Goal: Information Seeking & Learning: Learn about a topic

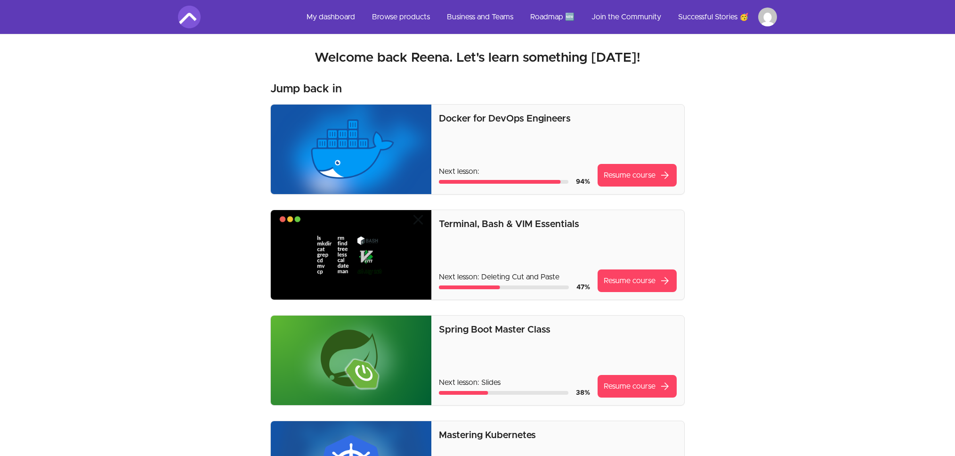
click at [191, 18] on img at bounding box center [189, 17] width 23 height 23
click at [307, 17] on link "My dashboard" at bounding box center [331, 17] width 64 height 23
click at [319, 19] on link "My dashboard" at bounding box center [331, 17] width 64 height 23
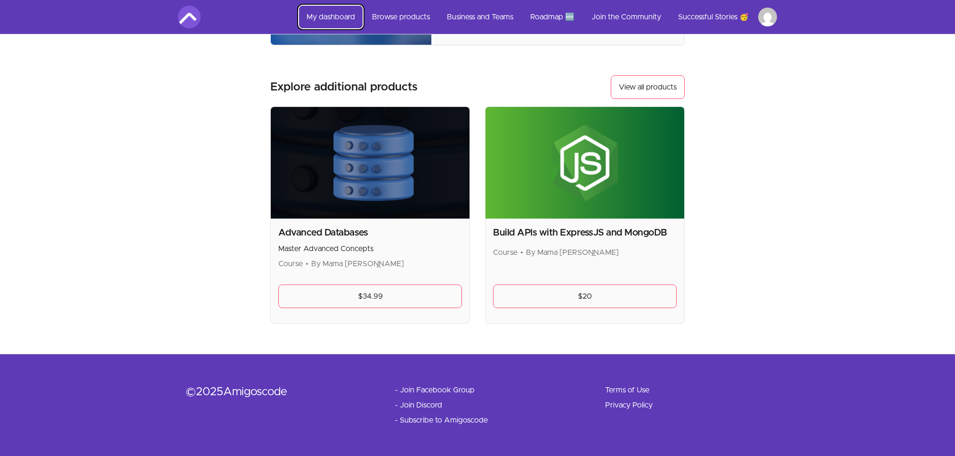
scroll to position [246, 0]
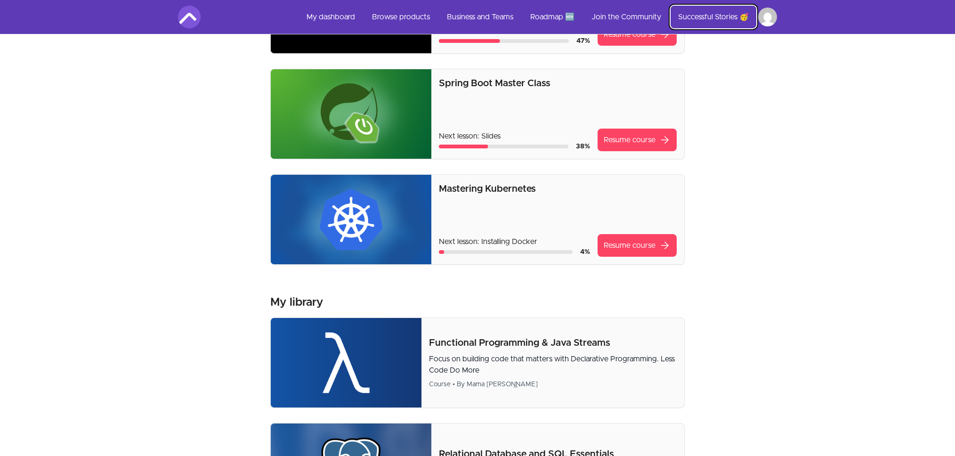
click at [711, 16] on link "Successful Stories 🥳" at bounding box center [714, 17] width 86 height 23
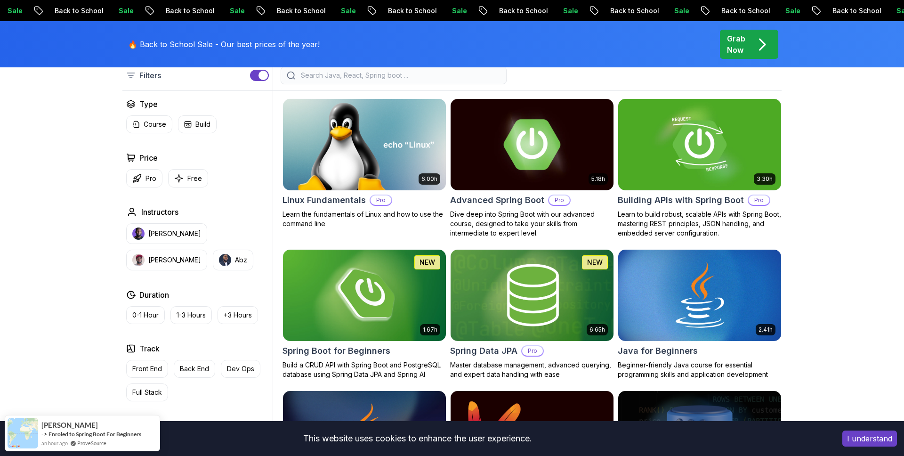
scroll to position [65, 0]
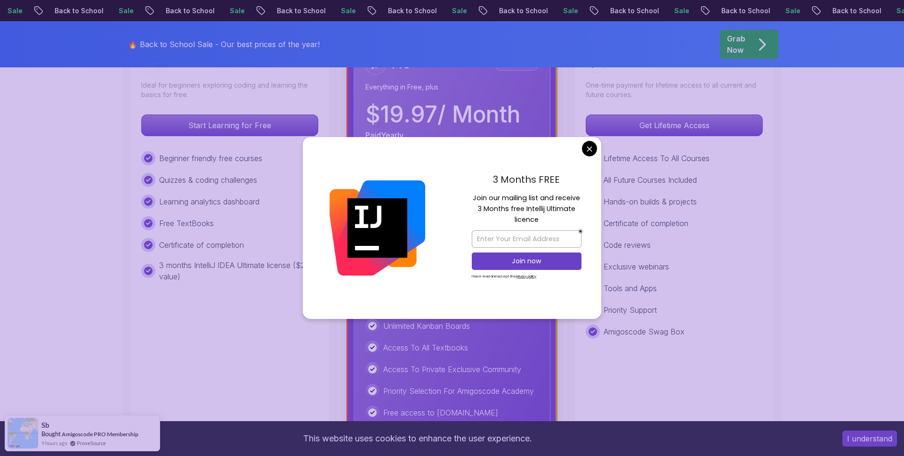
scroll to position [311, 0]
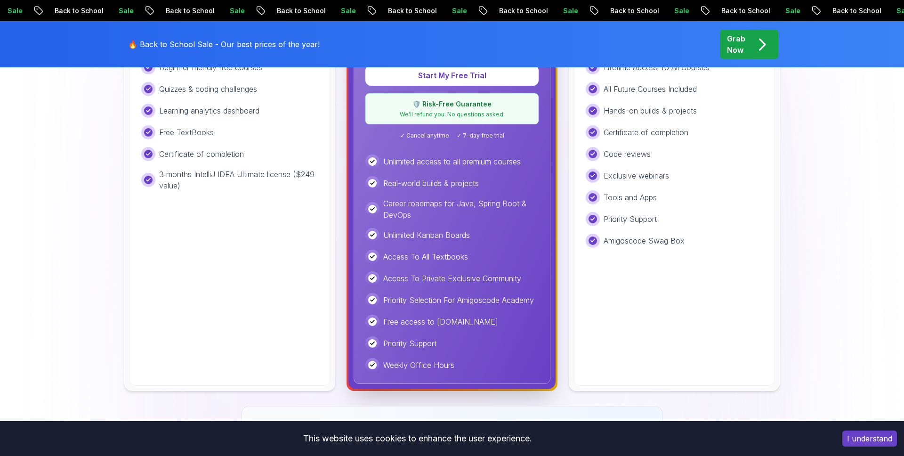
scroll to position [0, 0]
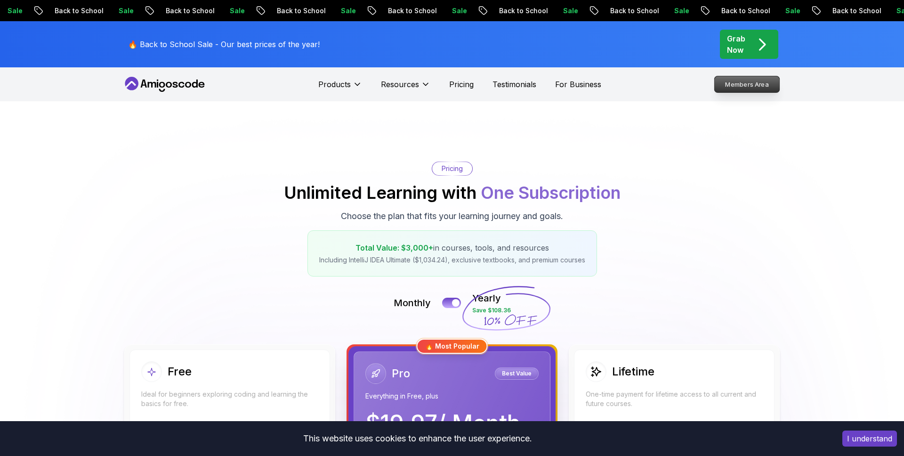
click at [751, 90] on p "Members Area" at bounding box center [747, 84] width 65 height 16
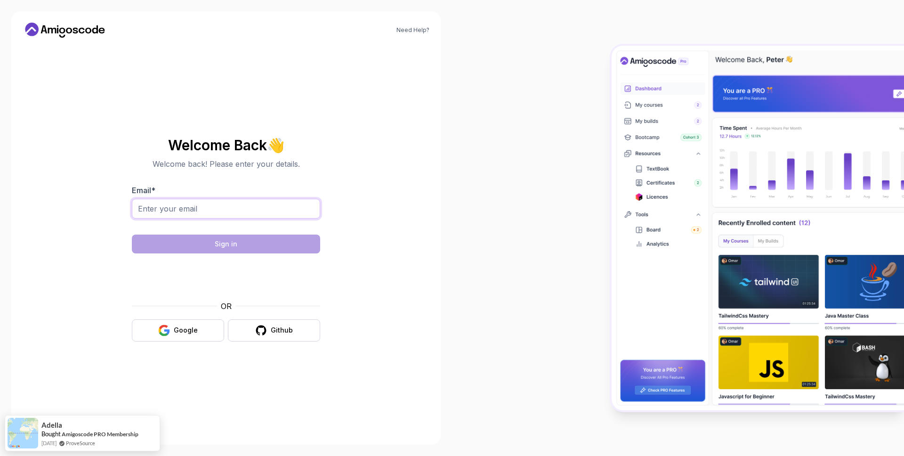
click at [202, 211] on input "Email *" at bounding box center [226, 209] width 188 height 20
type input "reenad286@gmail.com"
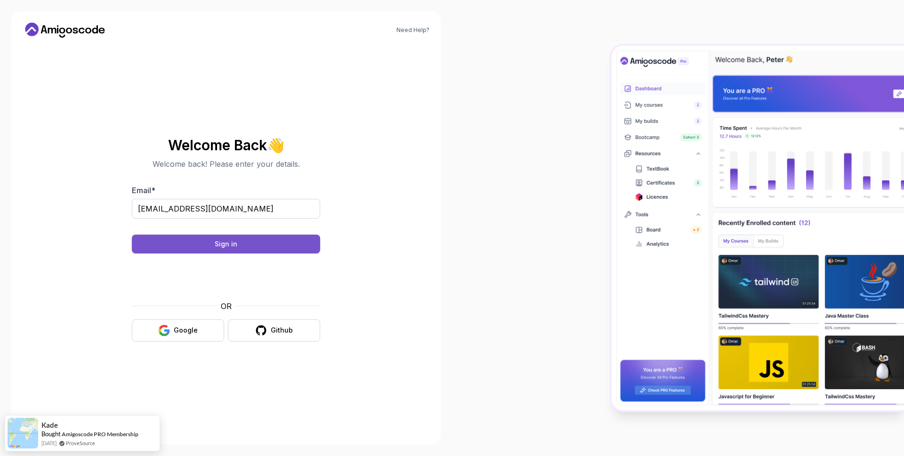
click at [251, 245] on button "Sign in" at bounding box center [226, 243] width 188 height 19
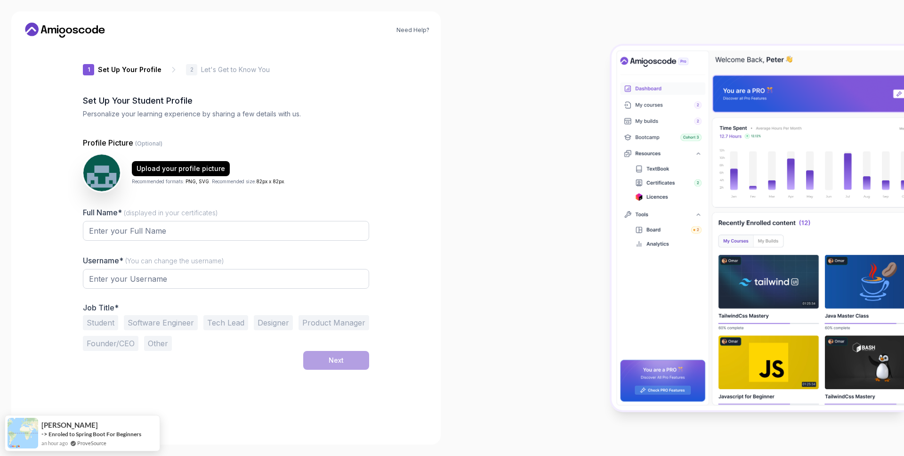
type input "gentlesparrow81ccd"
click at [148, 237] on input "Full Name* (displayed in your certificates)" at bounding box center [226, 231] width 286 height 20
type input "Reena"
click at [162, 288] on input "gentlesparrow81ccd" at bounding box center [226, 279] width 286 height 20
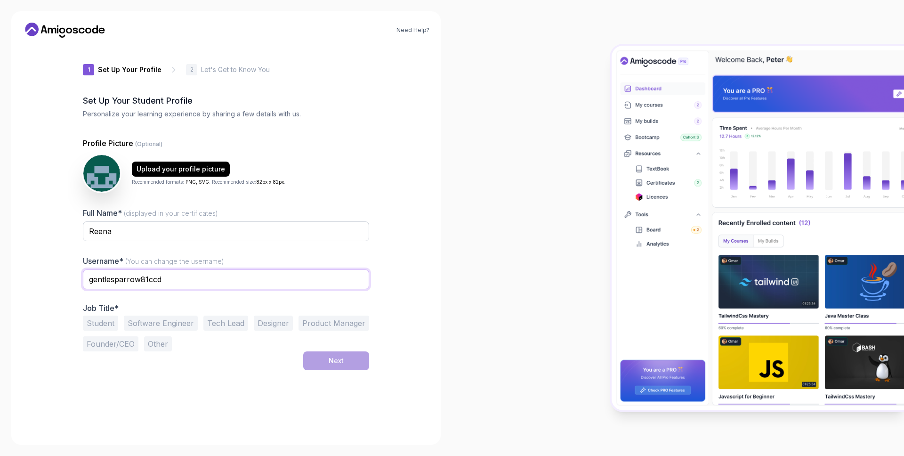
drag, startPoint x: 181, startPoint y: 280, endPoint x: 29, endPoint y: 285, distance: 151.7
click at [30, 285] on div "Need Help? 1 Set Up Your Profile 1 Set Up Your Profile 2 Let's Get to Know You …" at bounding box center [225, 227] width 429 height 433
type input "Reena_123"
click at [197, 350] on div "Student Software Engineer Tech Lead Designer Product Manager Founder/CEO Other" at bounding box center [226, 333] width 286 height 36
click at [178, 318] on button "Software Engineer" at bounding box center [161, 322] width 74 height 15
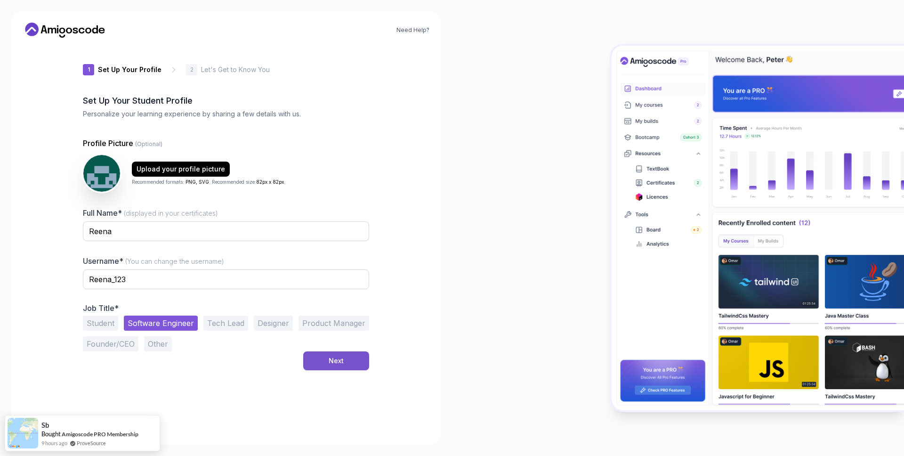
click at [356, 359] on button "Next" at bounding box center [336, 360] width 66 height 19
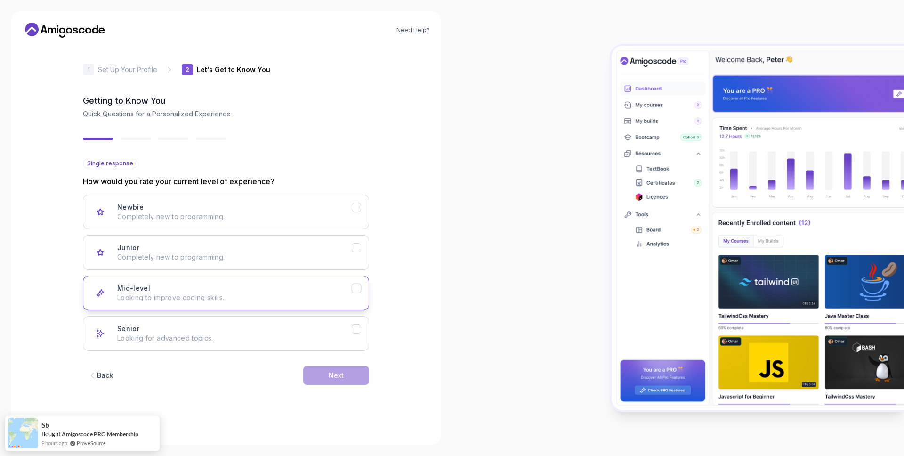
click at [210, 301] on p "Looking to improve coding skills." at bounding box center [234, 297] width 234 height 9
click at [243, 347] on button "Senior Looking for advanced topics." at bounding box center [226, 333] width 286 height 35
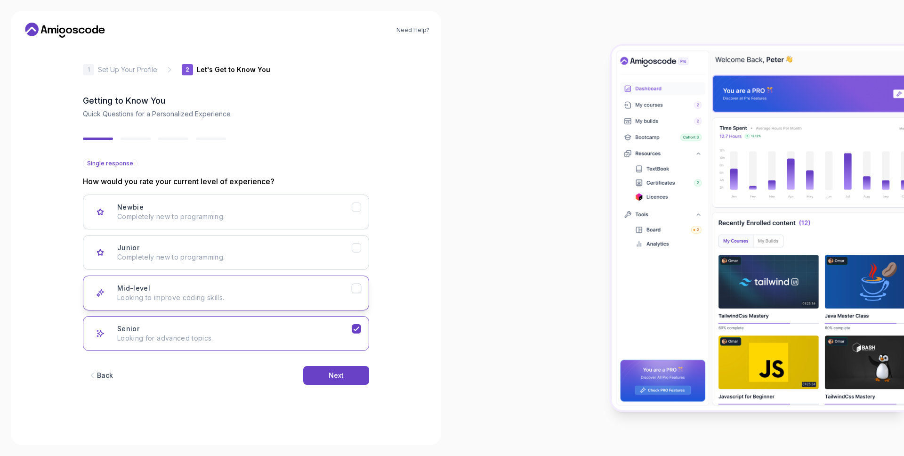
click at [359, 291] on icon "Mid-level" at bounding box center [356, 288] width 9 height 9
click at [356, 319] on button "Senior Looking for advanced topics." at bounding box center [226, 333] width 286 height 35
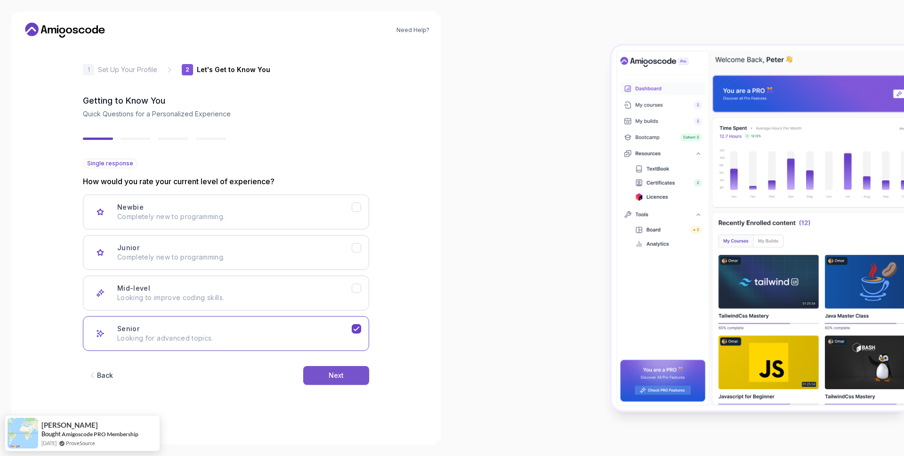
click at [355, 373] on button "Next" at bounding box center [336, 375] width 66 height 19
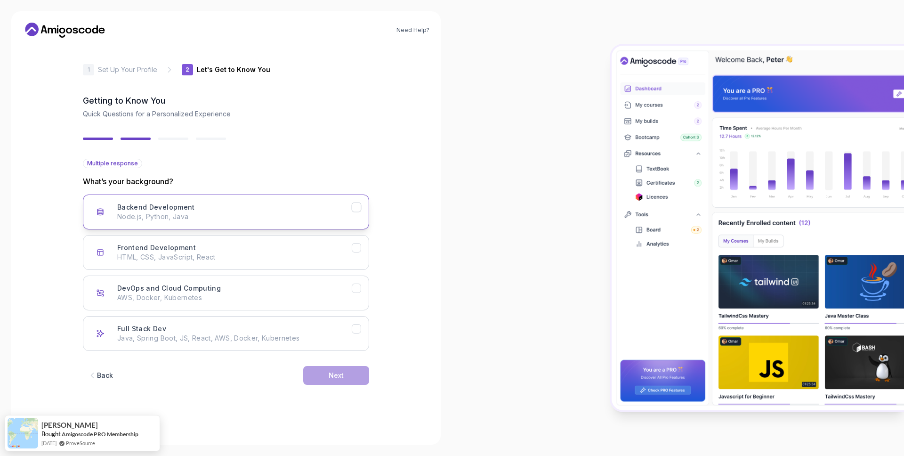
click at [315, 217] on p "Node.js, Python, Java" at bounding box center [234, 216] width 234 height 9
click at [355, 327] on icon "Full Stack Dev" at bounding box center [356, 328] width 9 height 9
click at [359, 205] on icon "Backend Development" at bounding box center [356, 207] width 5 height 4
click at [356, 376] on button "Next" at bounding box center [336, 375] width 66 height 19
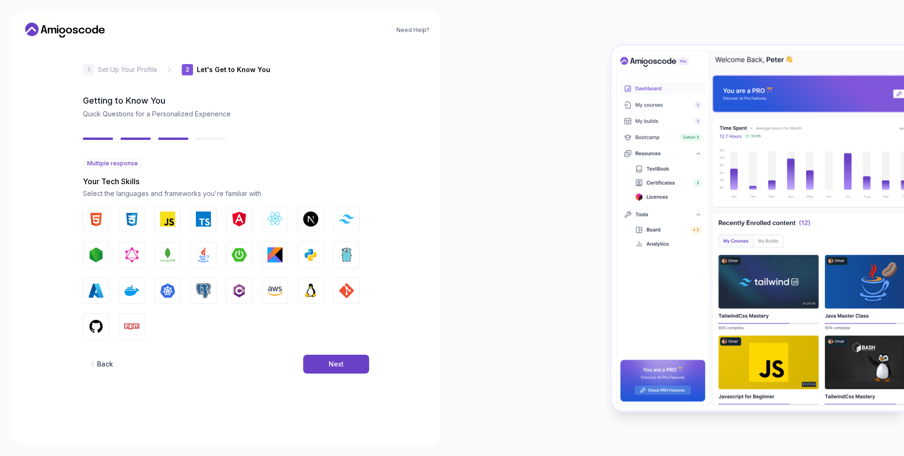
click at [289, 255] on div "HTML CSS JavaScript TypeScript Angular React.js Next.js Tailwind CSS Node.js Gr…" at bounding box center [226, 273] width 286 height 134
click at [281, 254] on img "button" at bounding box center [274, 254] width 15 height 15
click at [244, 264] on span "Spring Boot" at bounding box center [260, 271] width 42 height 15
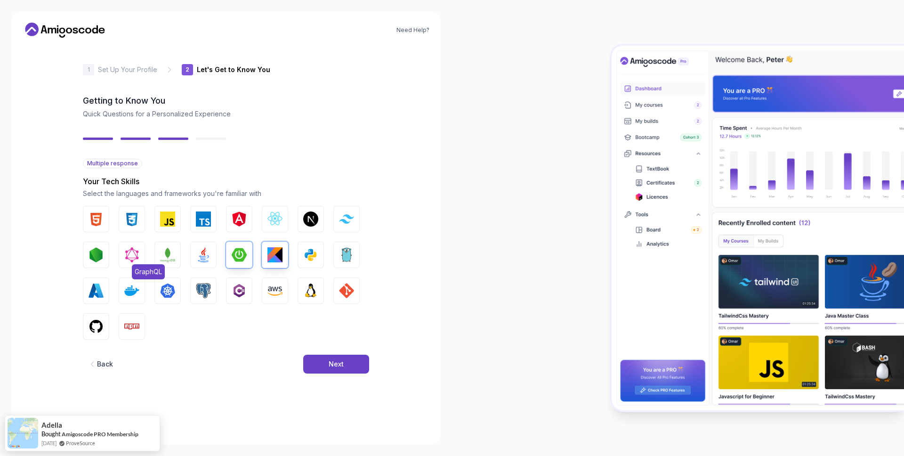
click at [141, 256] on button "GraphQL" at bounding box center [132, 255] width 26 height 26
click at [92, 257] on img "button" at bounding box center [96, 254] width 15 height 15
click at [172, 229] on span "JavaScript" at bounding box center [187, 235] width 39 height 15
click at [201, 222] on img "button" at bounding box center [203, 218] width 15 height 15
click at [281, 223] on img "button" at bounding box center [274, 218] width 15 height 15
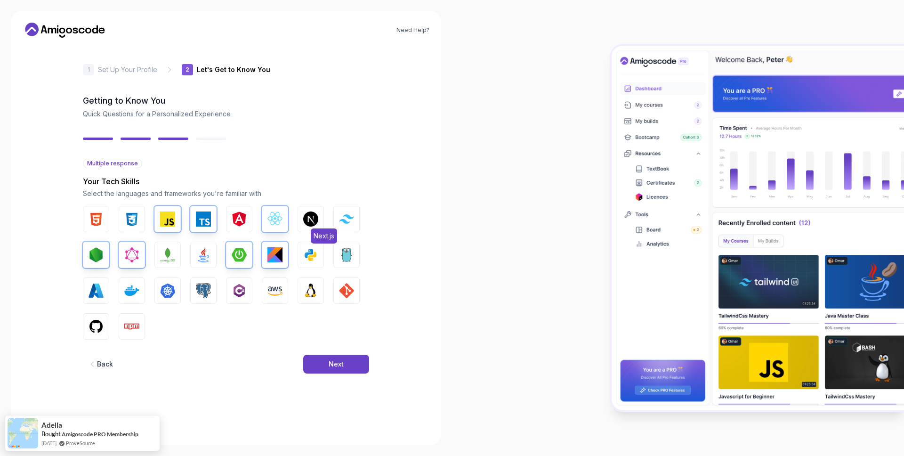
click at [317, 222] on img "button" at bounding box center [310, 218] width 15 height 15
click at [308, 297] on img "button" at bounding box center [310, 290] width 15 height 15
click at [282, 297] on img "button" at bounding box center [274, 290] width 15 height 15
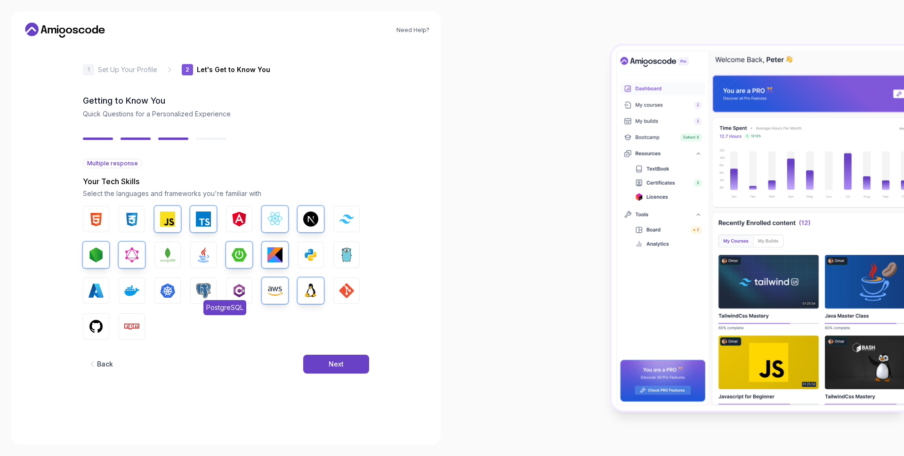
click at [206, 295] on img "button" at bounding box center [203, 290] width 15 height 15
click at [162, 294] on img "button" at bounding box center [167, 290] width 15 height 15
click at [120, 293] on button "Docker" at bounding box center [132, 290] width 26 height 26
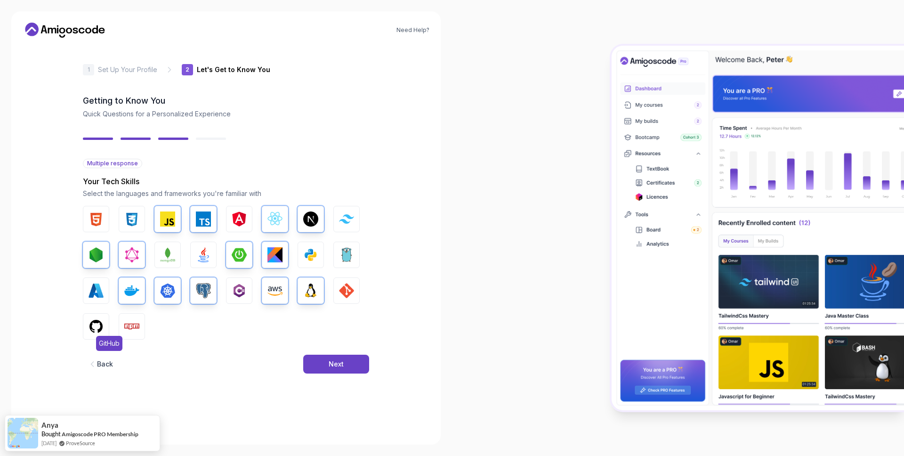
click at [92, 325] on img "button" at bounding box center [96, 326] width 15 height 15
click at [128, 325] on img "button" at bounding box center [131, 326] width 15 height 15
click at [351, 286] on img "button" at bounding box center [346, 290] width 15 height 15
click at [129, 210] on button "CSS" at bounding box center [132, 219] width 26 height 26
click at [93, 217] on img "button" at bounding box center [96, 218] width 15 height 15
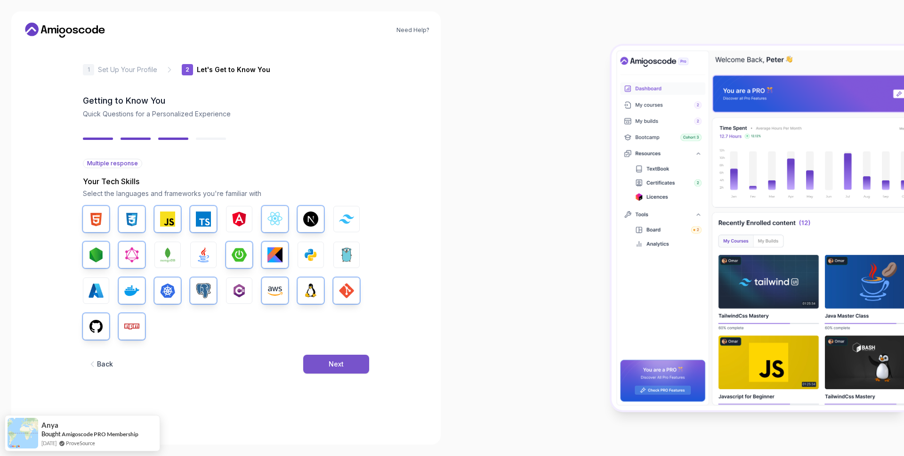
click at [331, 359] on div "Next" at bounding box center [336, 363] width 15 height 9
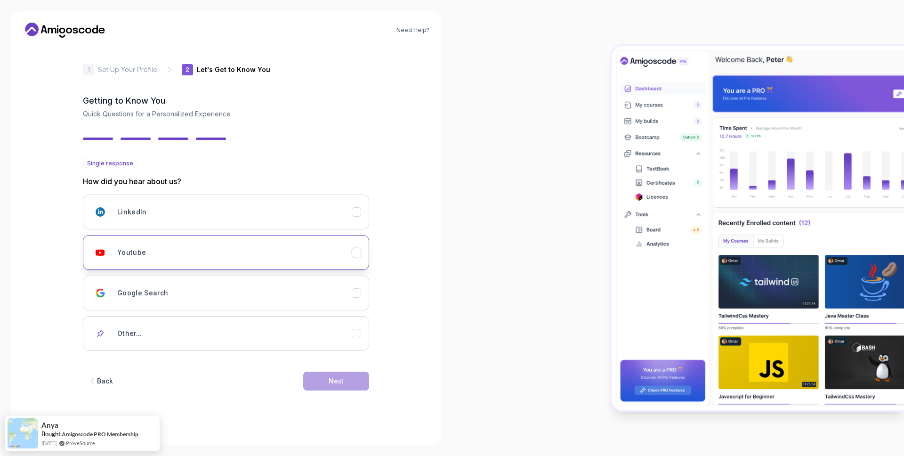
click at [352, 253] on icon "Youtube" at bounding box center [356, 252] width 9 height 9
click at [358, 374] on button "Next" at bounding box center [336, 381] width 66 height 19
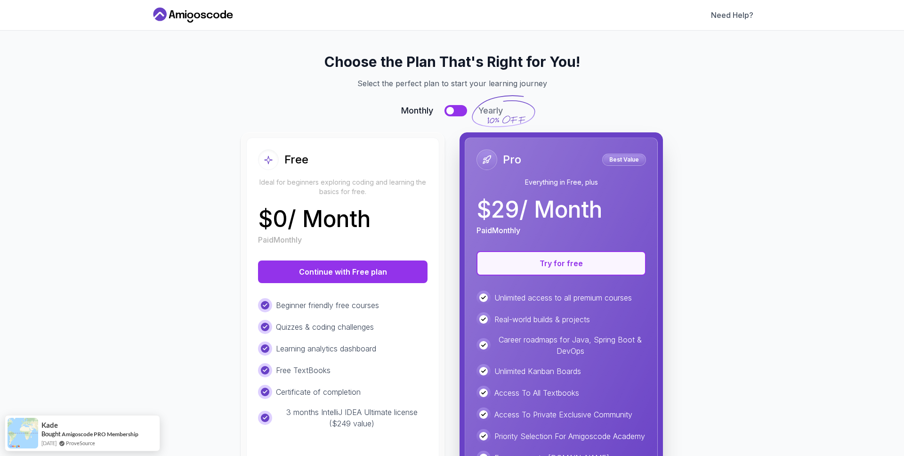
click at [540, 265] on button "Try for free" at bounding box center [562, 263] width 170 height 24
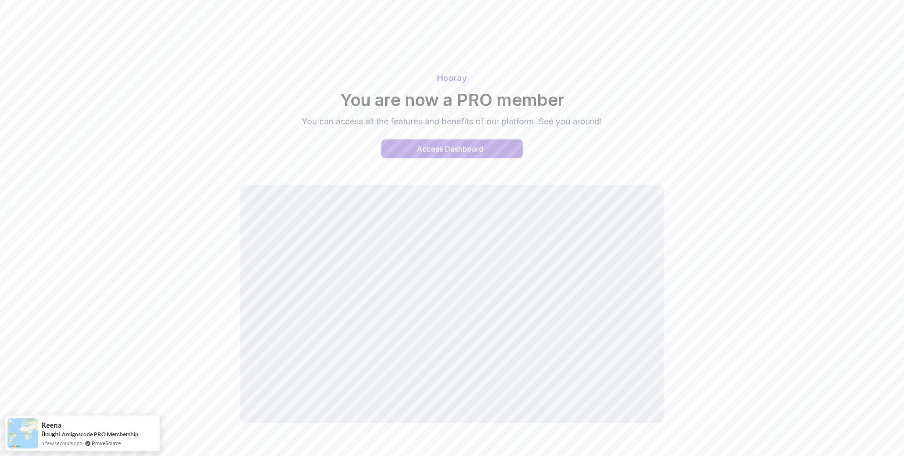
click at [495, 148] on button "Access Dashboard" at bounding box center [451, 148] width 141 height 19
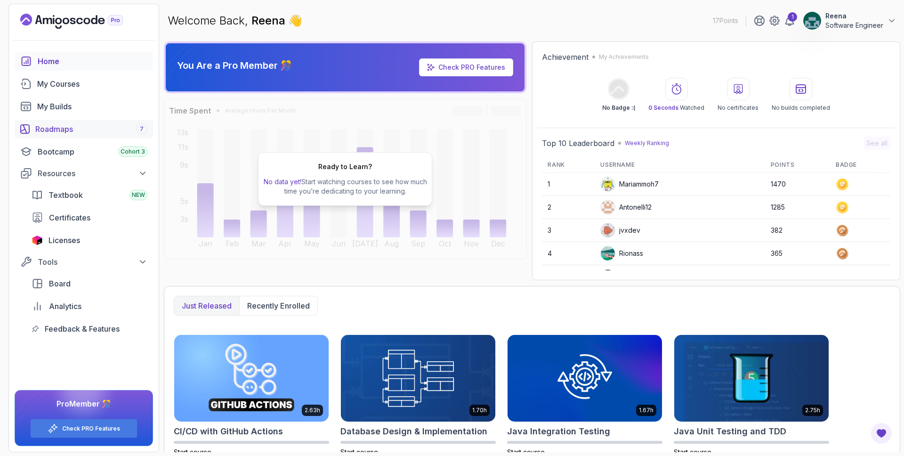
click at [82, 126] on div "Roadmaps 7" at bounding box center [91, 128] width 112 height 11
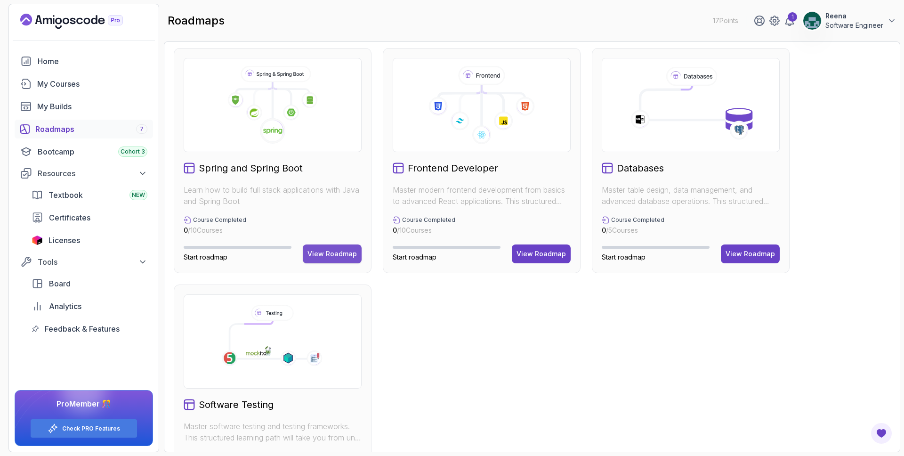
scroll to position [307, 0]
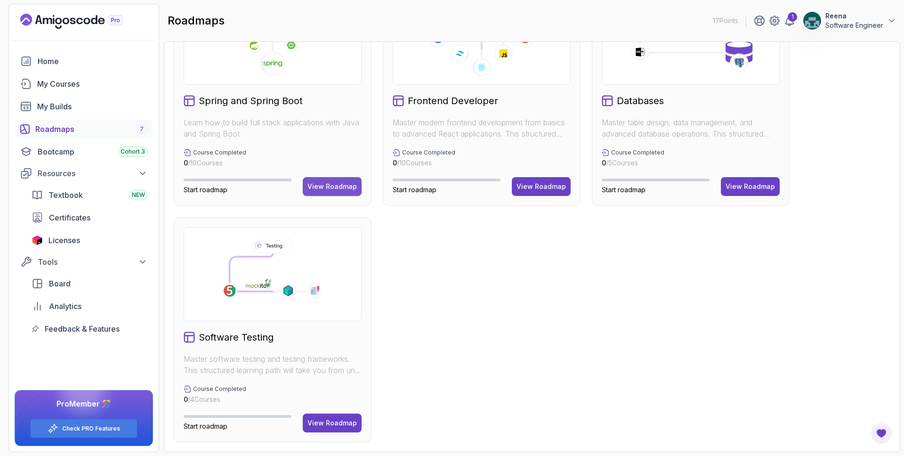
click at [324, 189] on div "View Roadmap" at bounding box center [331, 186] width 49 height 9
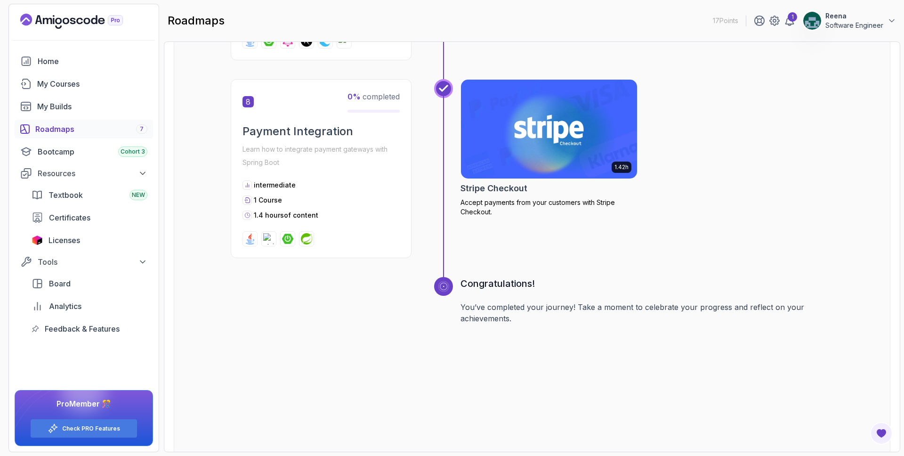
scroll to position [1578, 0]
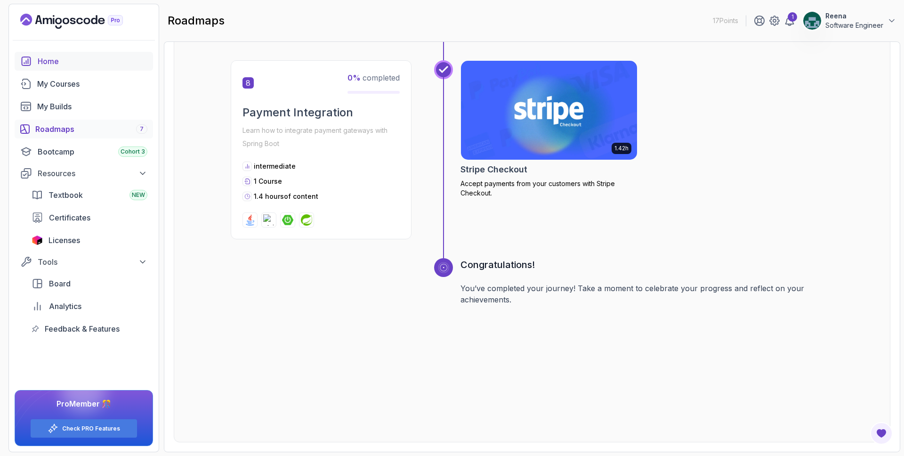
click at [59, 63] on div "Home" at bounding box center [93, 61] width 110 height 11
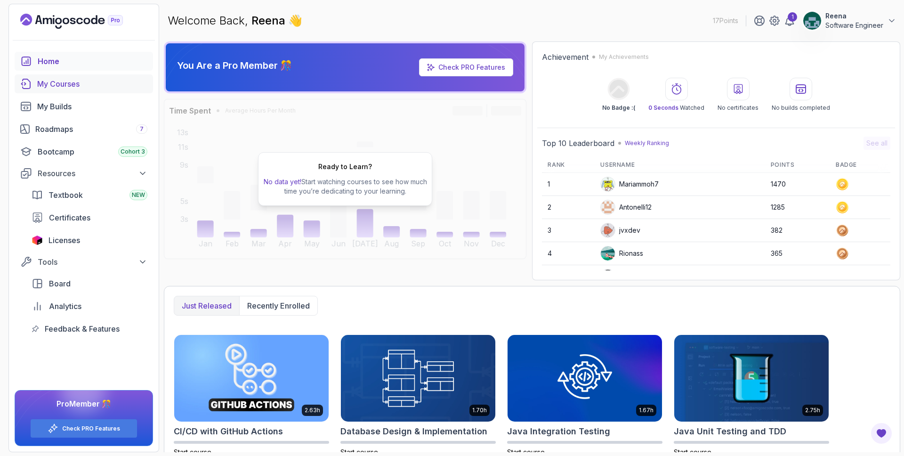
click at [70, 84] on div "My Courses" at bounding box center [92, 83] width 110 height 11
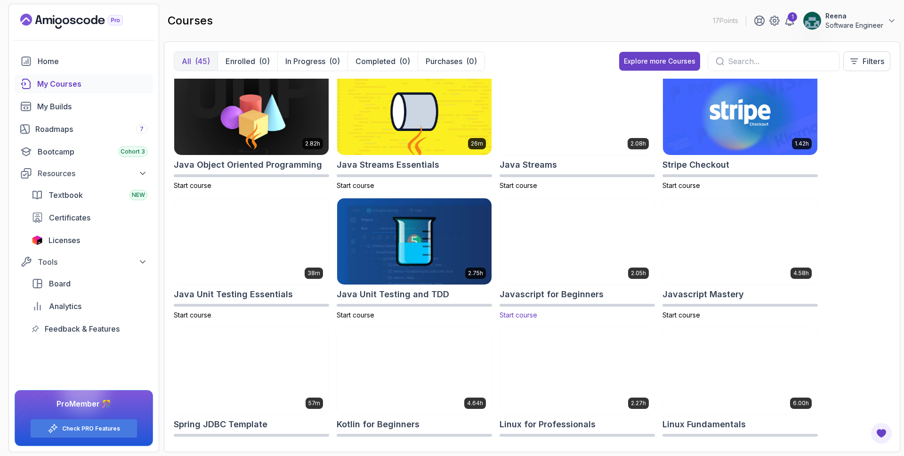
scroll to position [787, 0]
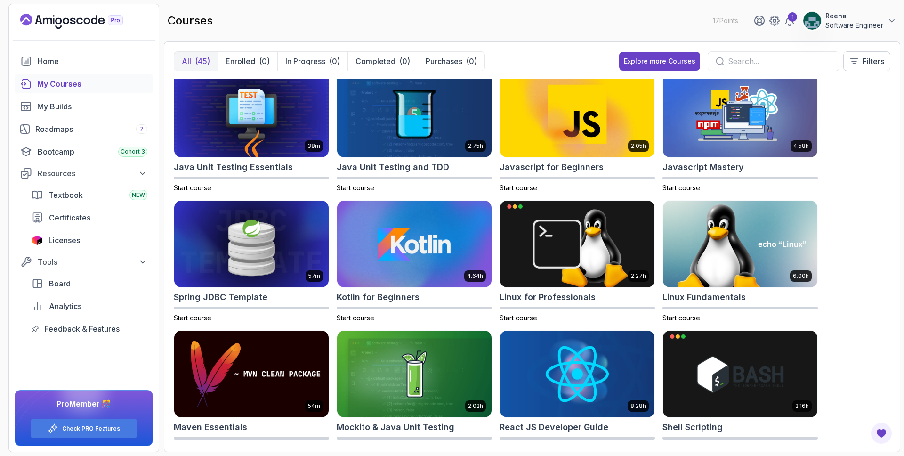
click at [740, 53] on div at bounding box center [774, 61] width 132 height 20
click at [744, 61] on input "text" at bounding box center [780, 61] width 104 height 11
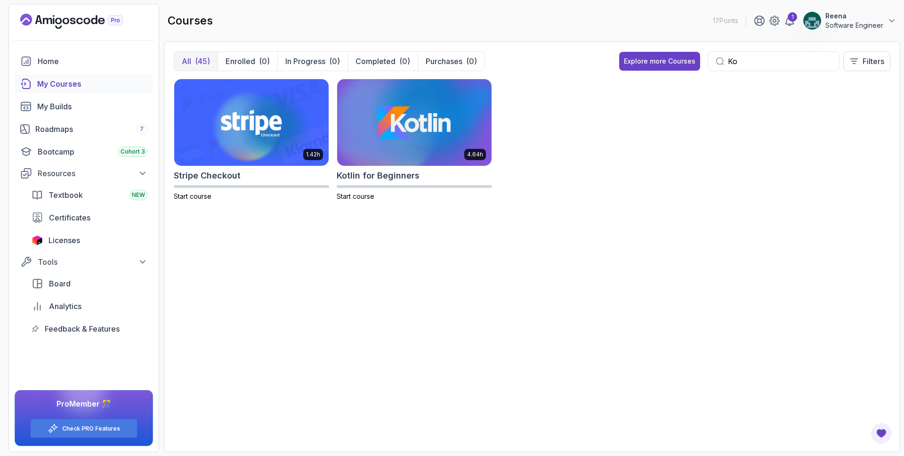
type input "K"
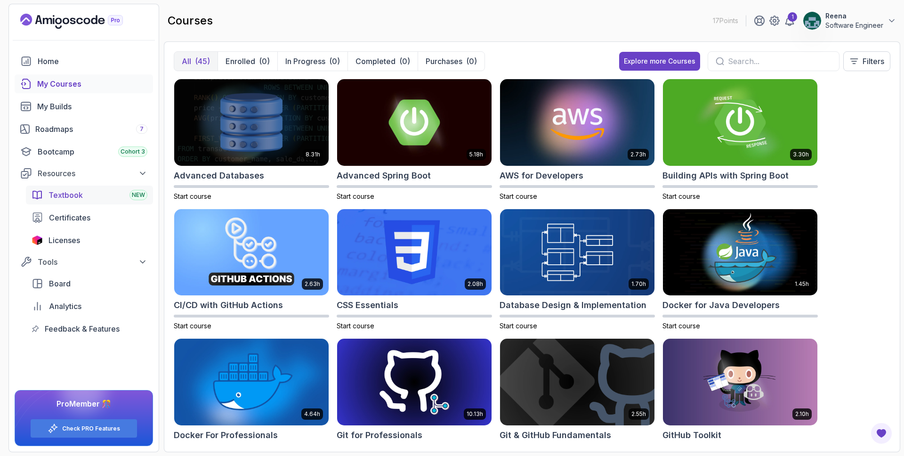
click at [59, 191] on span "Textbook" at bounding box center [65, 194] width 34 height 11
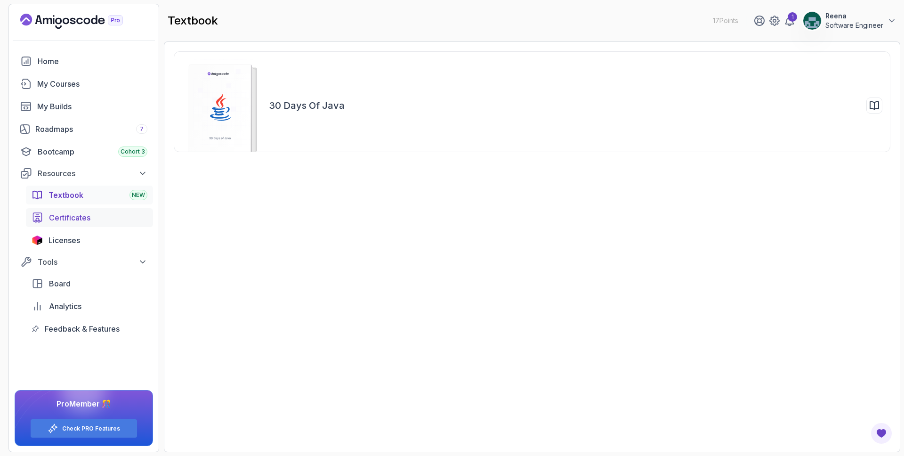
click at [79, 223] on span "Certificates" at bounding box center [69, 217] width 41 height 11
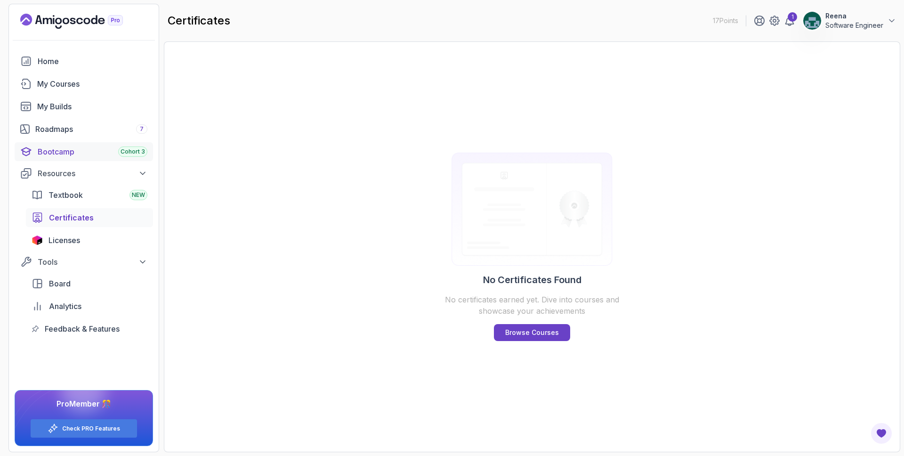
click at [73, 152] on div "Bootcamp Cohort 3" at bounding box center [93, 151] width 110 height 11
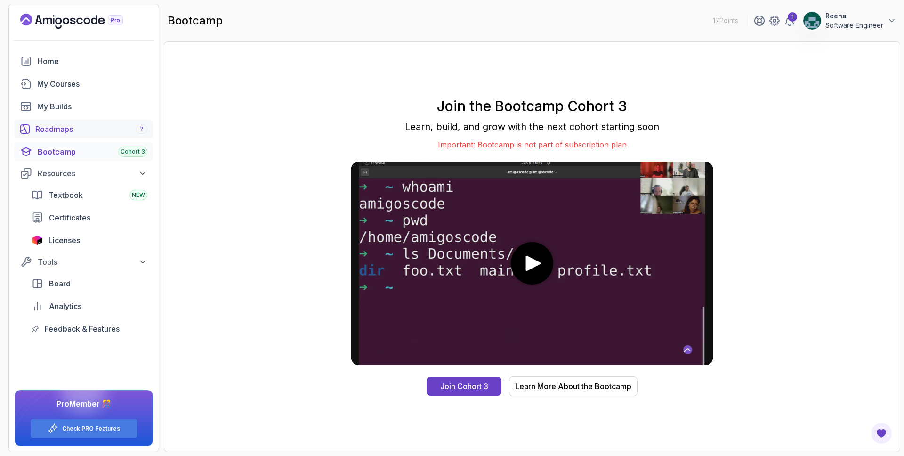
click at [91, 123] on div "Roadmaps 7" at bounding box center [91, 128] width 112 height 11
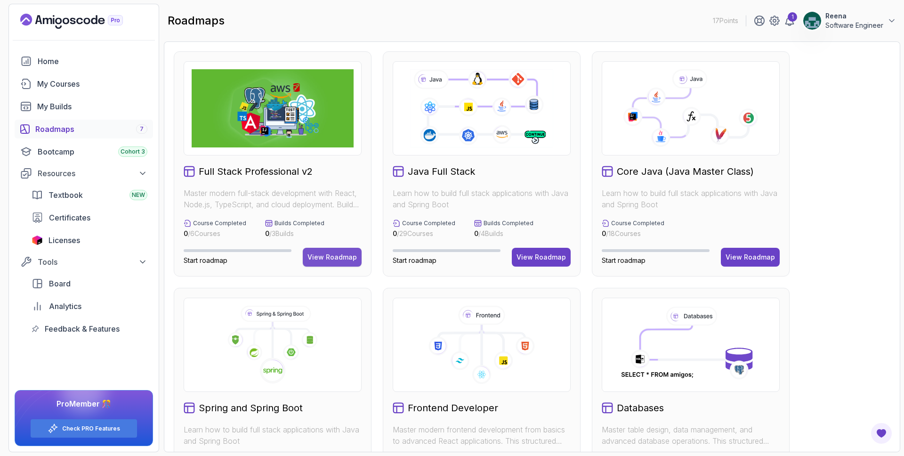
click at [329, 250] on button "View Roadmap" at bounding box center [332, 257] width 59 height 19
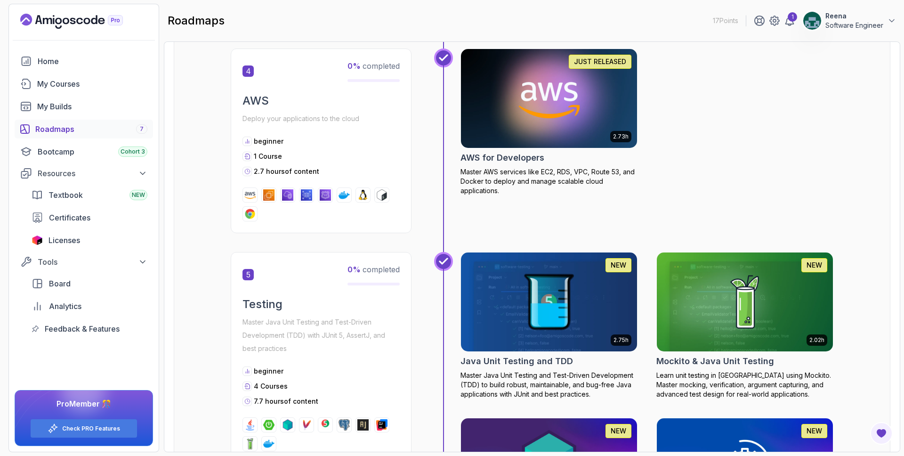
scroll to position [1062, 0]
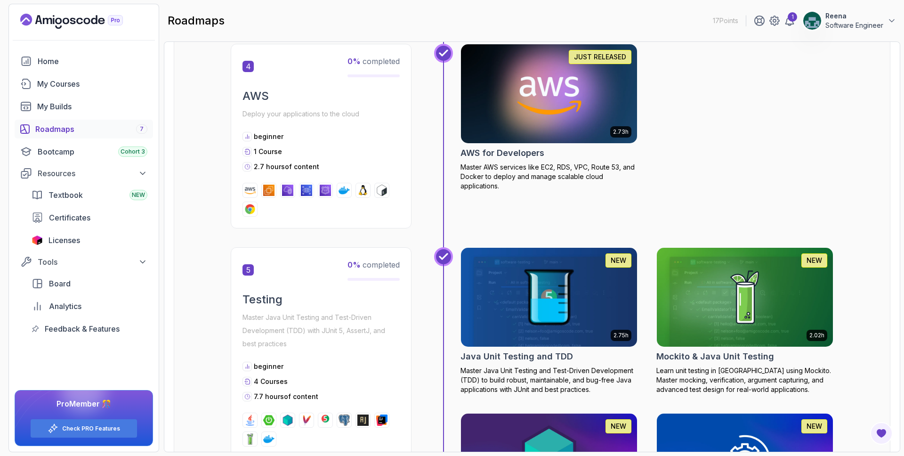
click at [496, 181] on p "Master AWS services like EC2, RDS, VPC, Route 53, and Docker to deploy and mana…" at bounding box center [549, 176] width 177 height 28
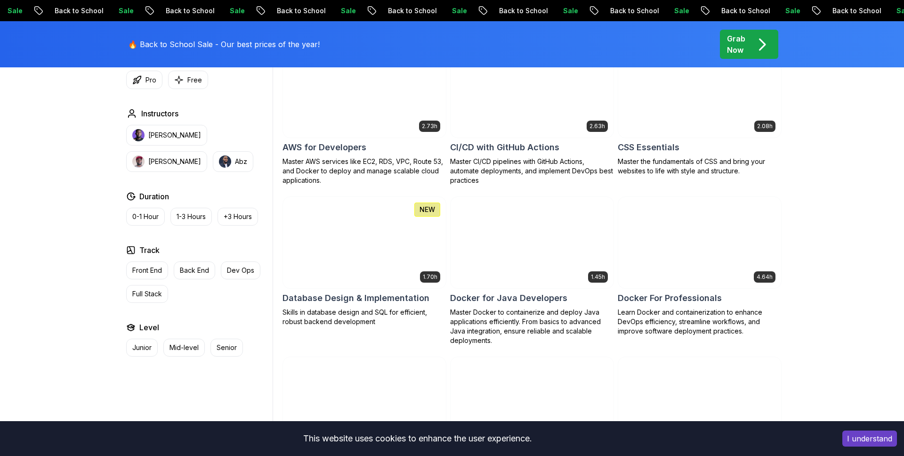
scroll to position [802, 0]
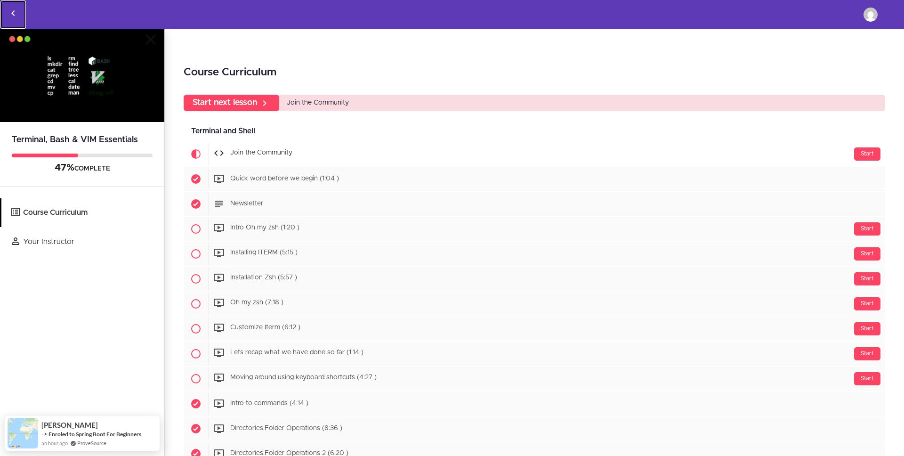
click at [14, 11] on use "Back to courses" at bounding box center [12, 13] width 3 height 6
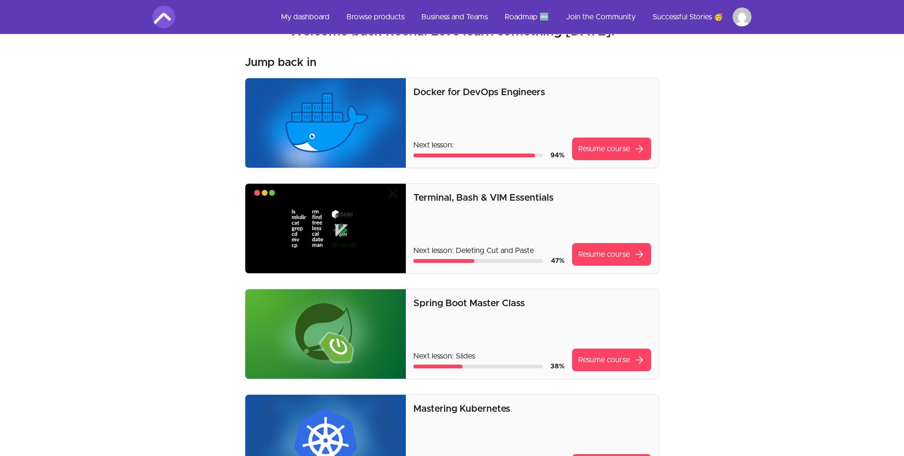
scroll to position [93, 0]
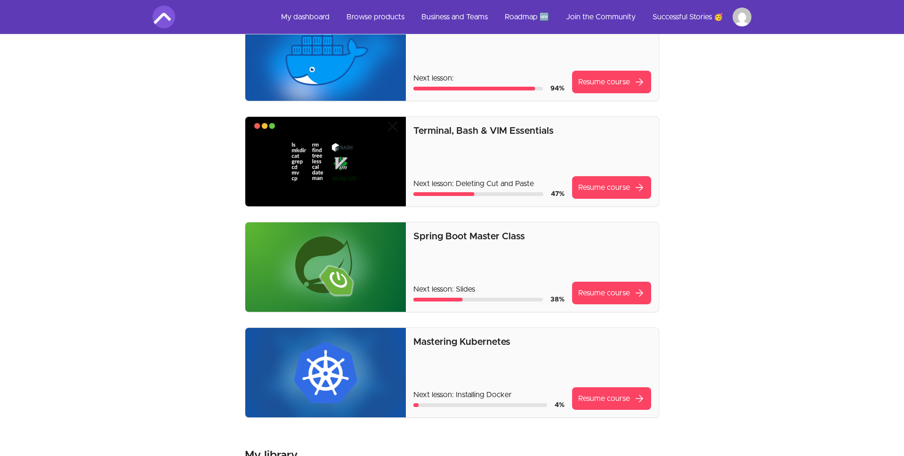
click at [517, 243] on div "Spring Boot Master Class Next lesson: Slides 38 % Resume course arrow_forward" at bounding box center [532, 267] width 238 height 74
click at [633, 288] on link "Resume course arrow_forward" at bounding box center [611, 293] width 79 height 23
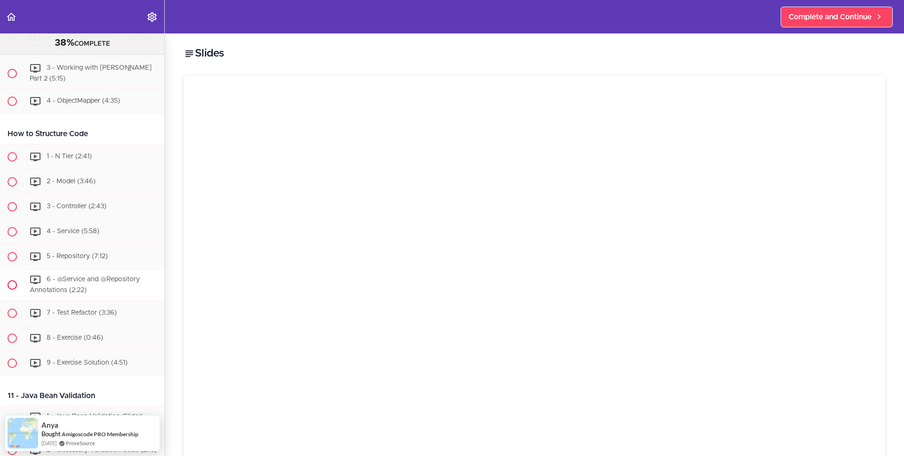
scroll to position [1712, 0]
click at [100, 154] on div "1 - N Tier (2:41)" at bounding box center [94, 157] width 140 height 21
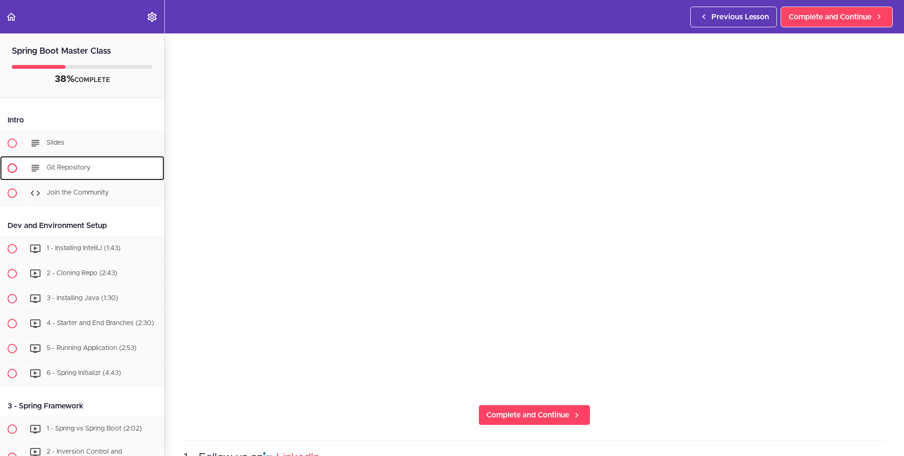
click at [119, 162] on div "Git Repository" at bounding box center [94, 168] width 140 height 21
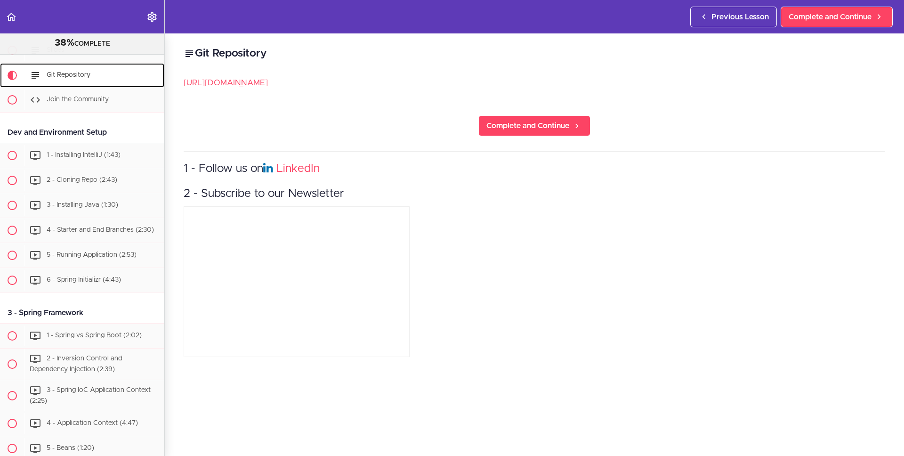
scroll to position [87, 0]
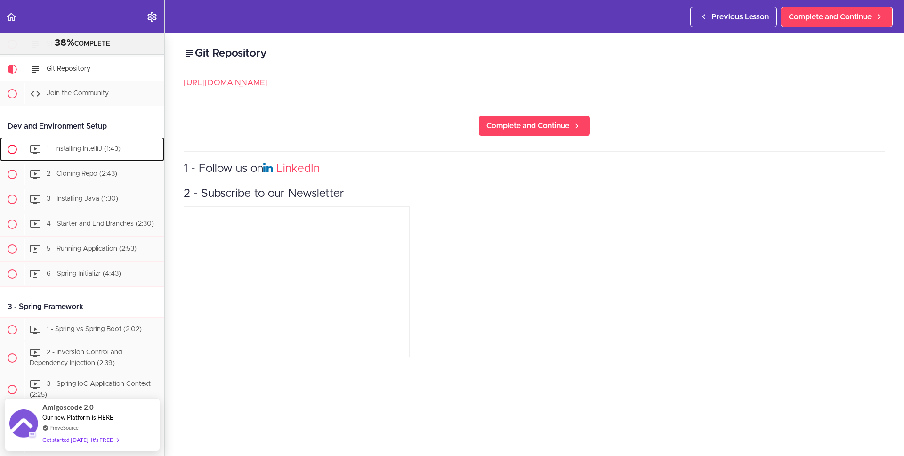
click at [87, 155] on div "1 - Installing IntelliJ (1:43)" at bounding box center [94, 149] width 140 height 21
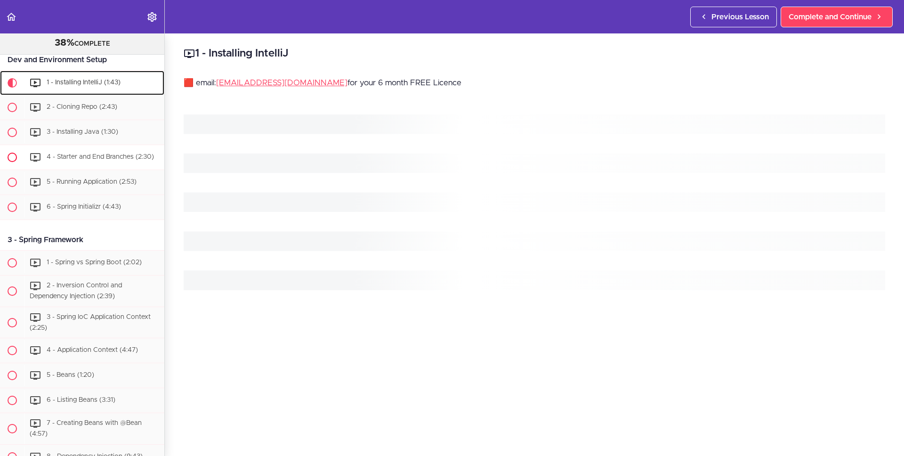
scroll to position [156, 0]
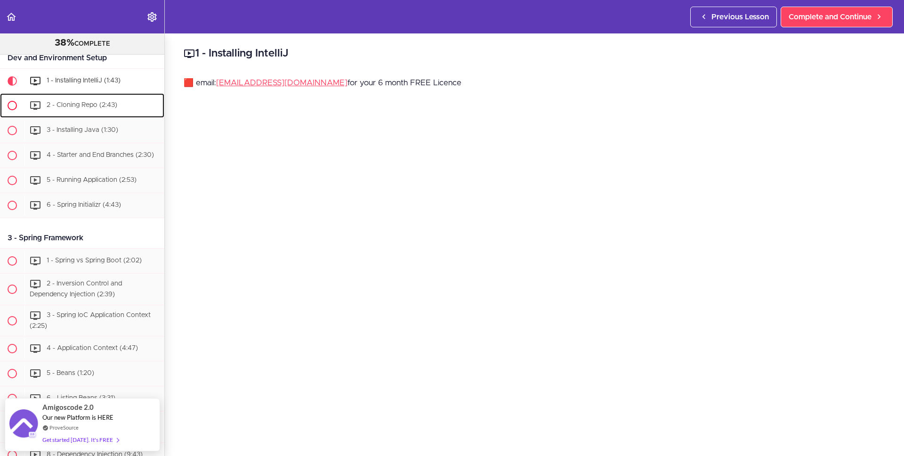
click at [101, 103] on span "2 - Cloning Repo (2:43)" at bounding box center [82, 105] width 71 height 7
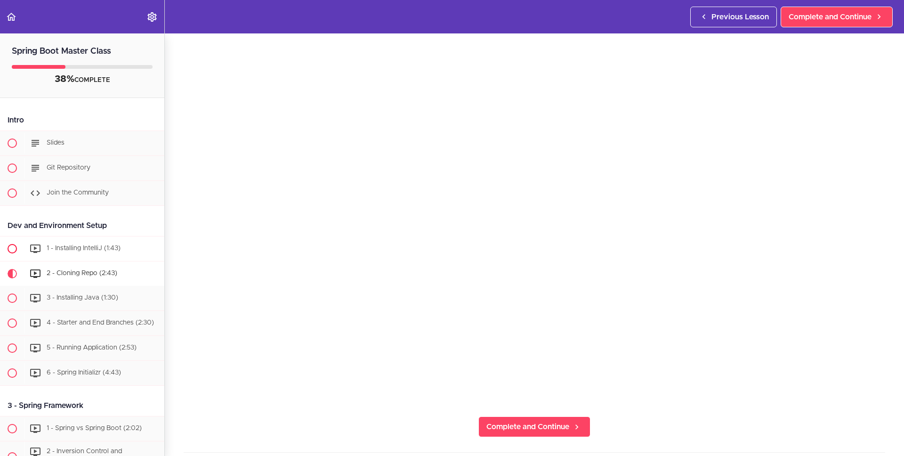
scroll to position [22, 0]
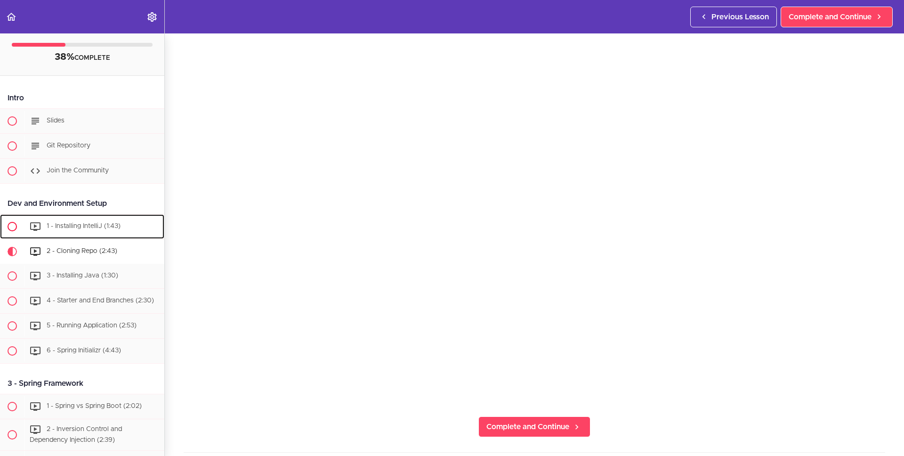
click at [11, 226] on span at bounding box center [12, 226] width 9 height 9
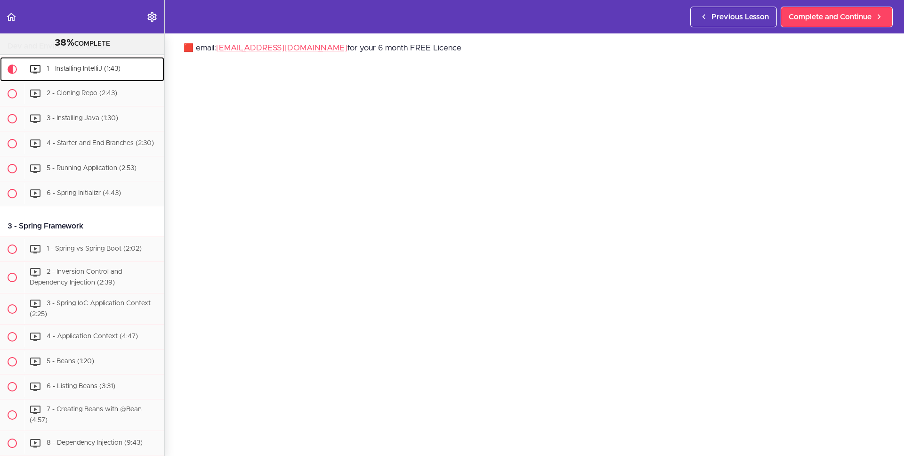
scroll to position [172, 0]
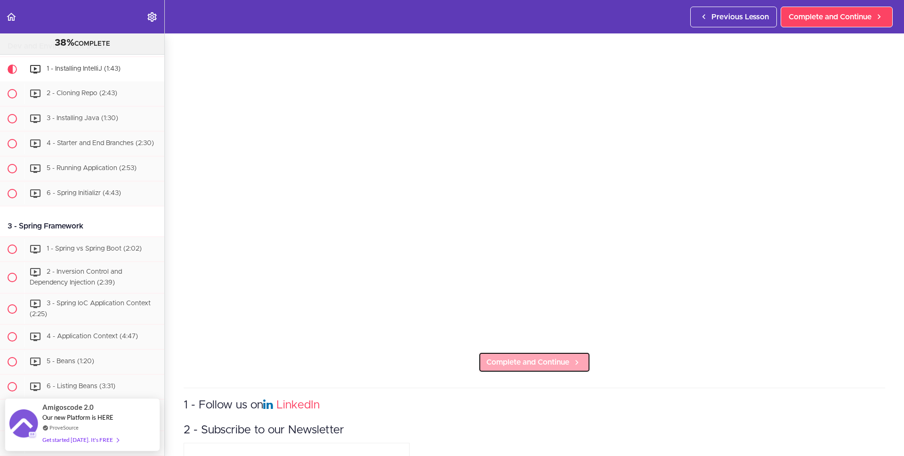
click at [518, 363] on span "Complete and Continue" at bounding box center [527, 361] width 83 height 11
